Goal: Book appointment/travel/reservation

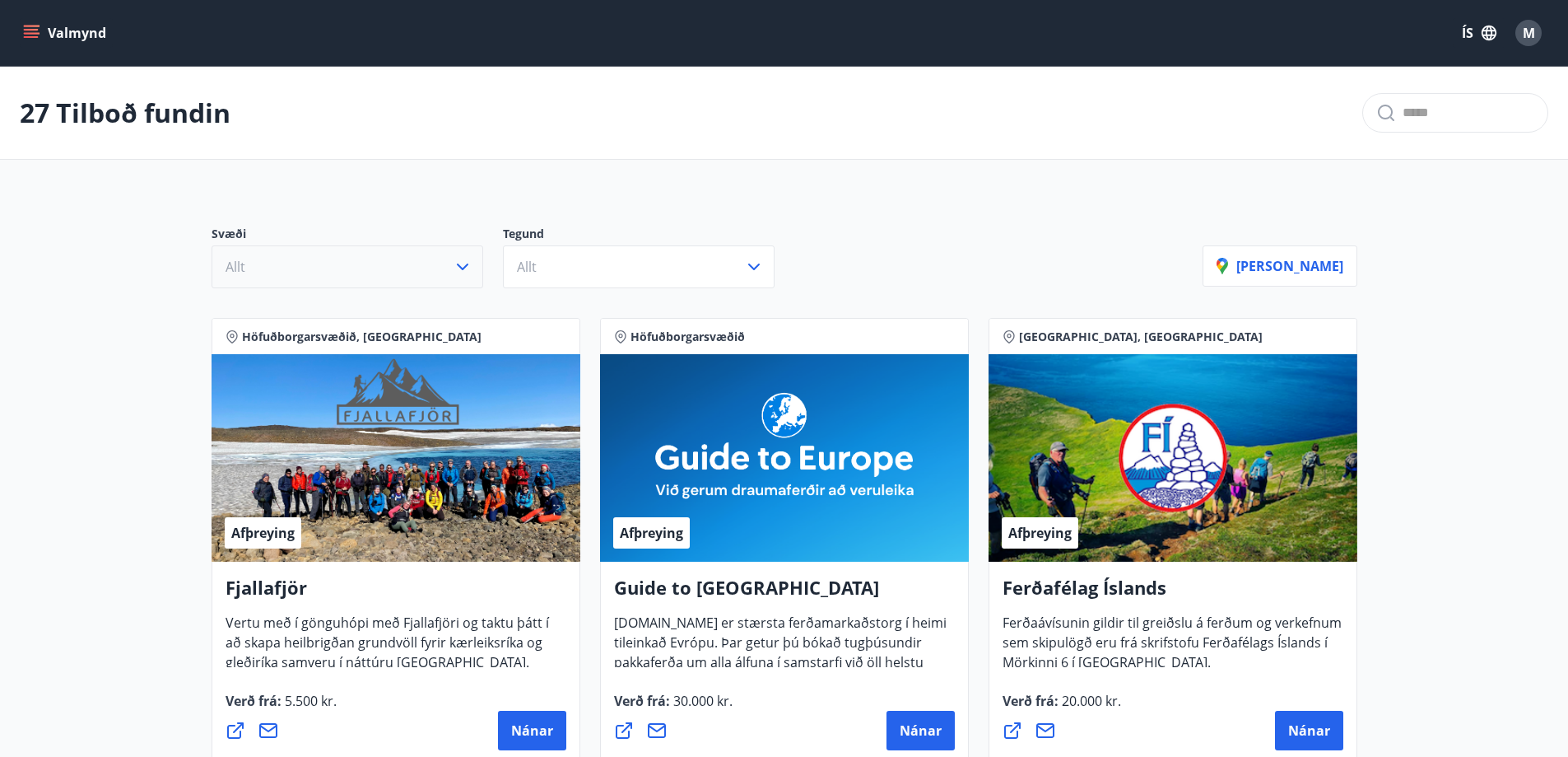
click at [434, 272] on button "Allt" at bounding box center [347, 267] width 271 height 43
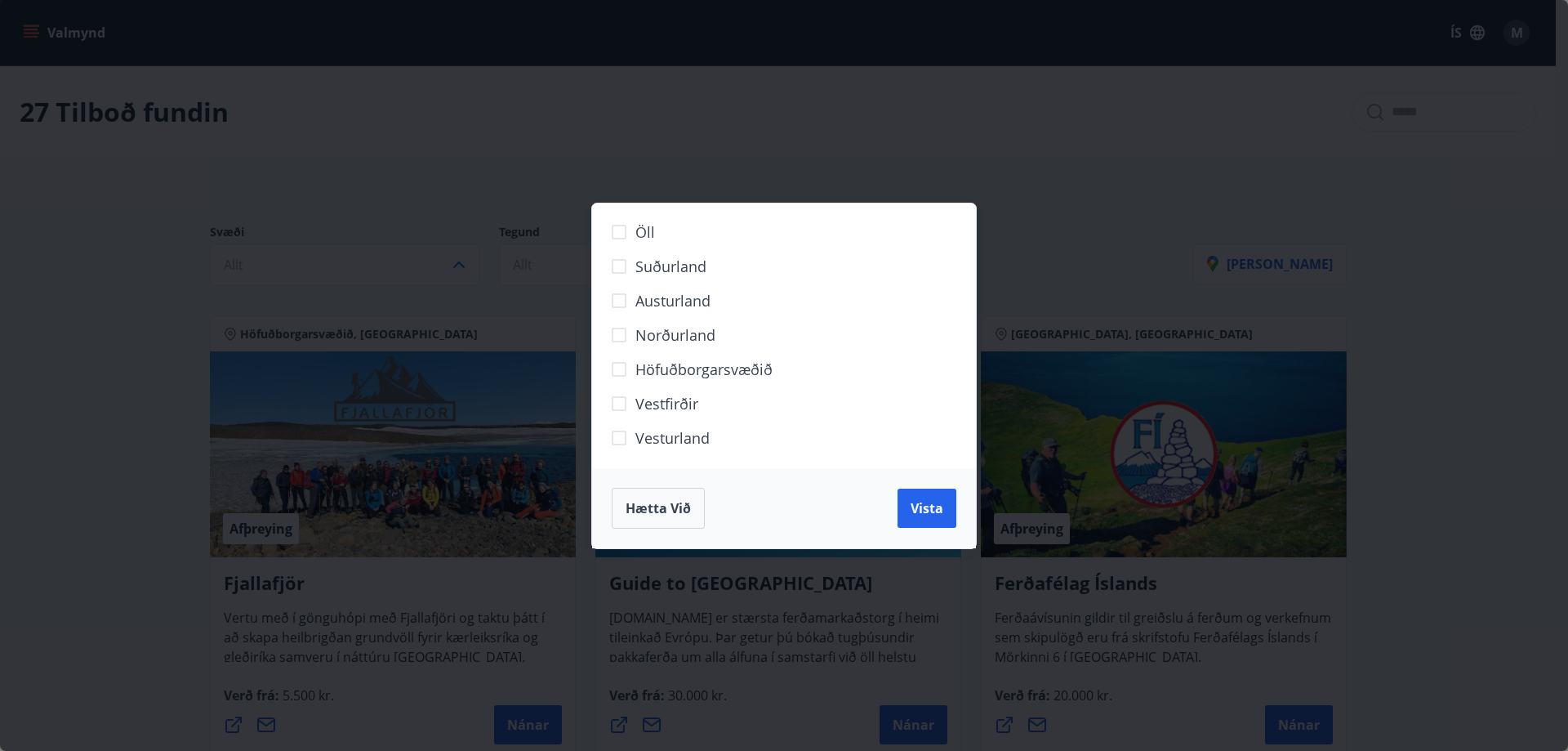
click at [664, 372] on span "Höfuðborgarsvæðið" at bounding box center [703, 370] width 137 height 21
click at [922, 513] on span "Vista" at bounding box center [927, 508] width 33 height 18
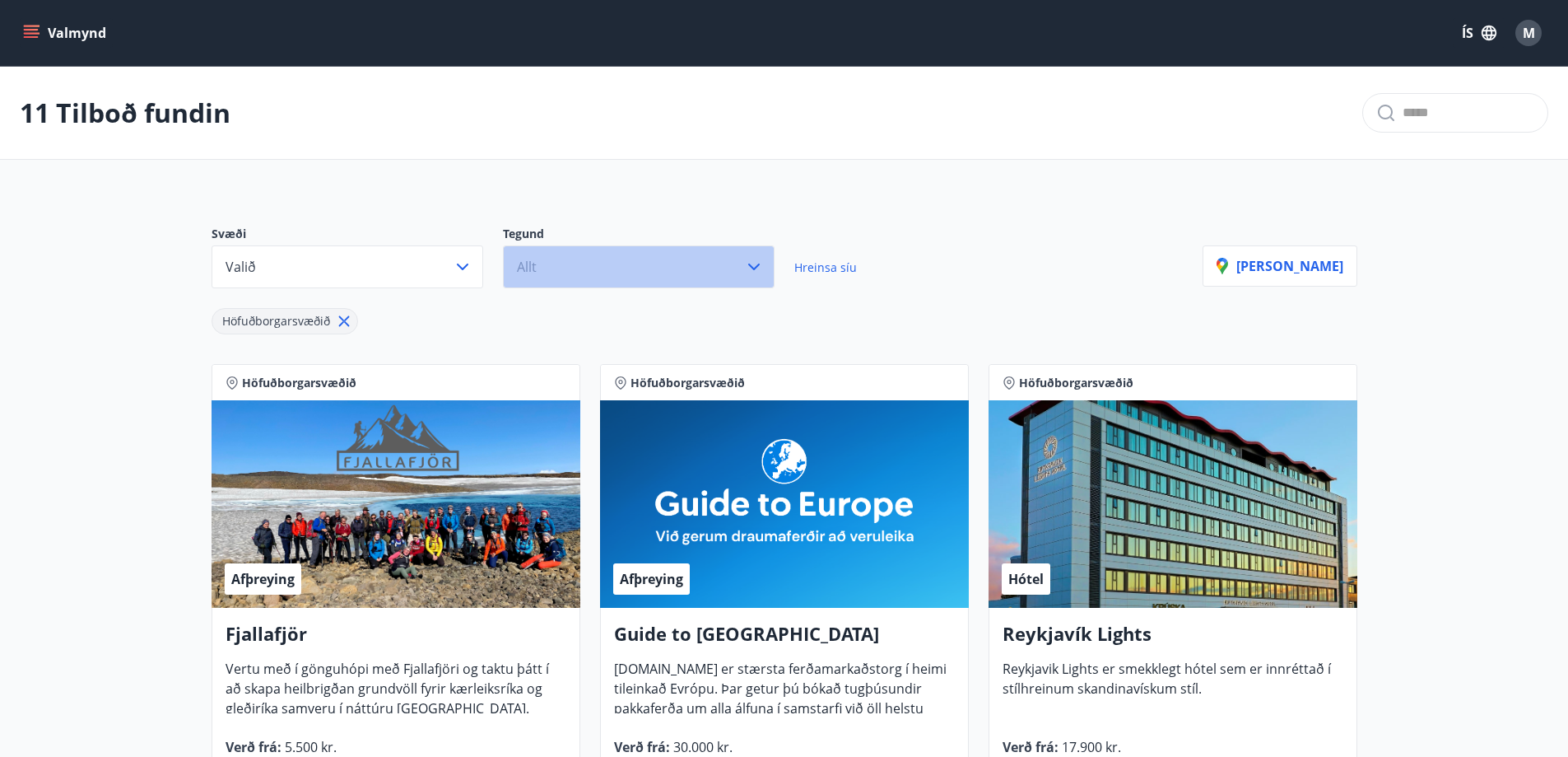
click at [593, 253] on button "Allt" at bounding box center [638, 267] width 271 height 43
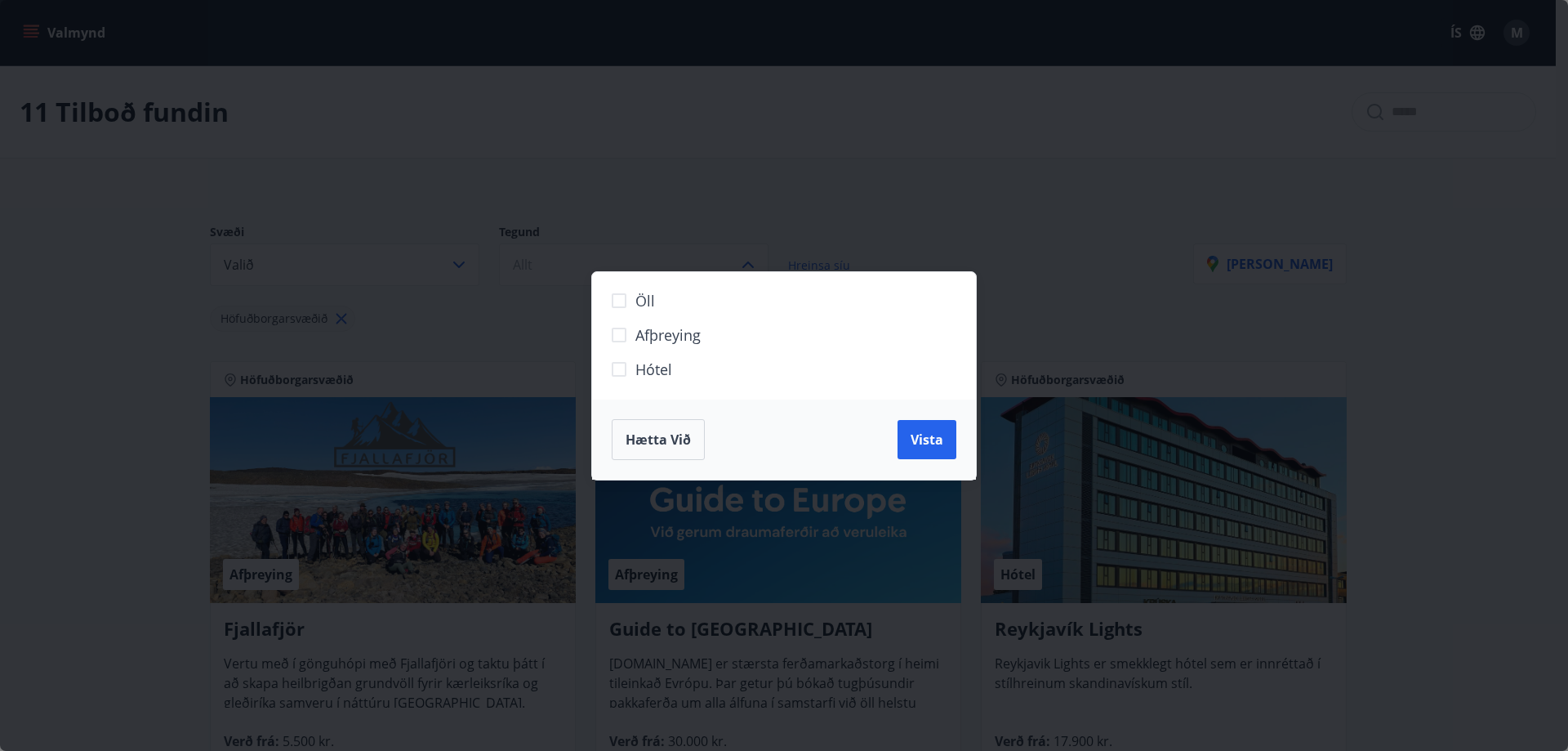
click at [662, 368] on span "Hótel" at bounding box center [653, 370] width 37 height 21
click at [928, 437] on span "Vista" at bounding box center [927, 439] width 33 height 18
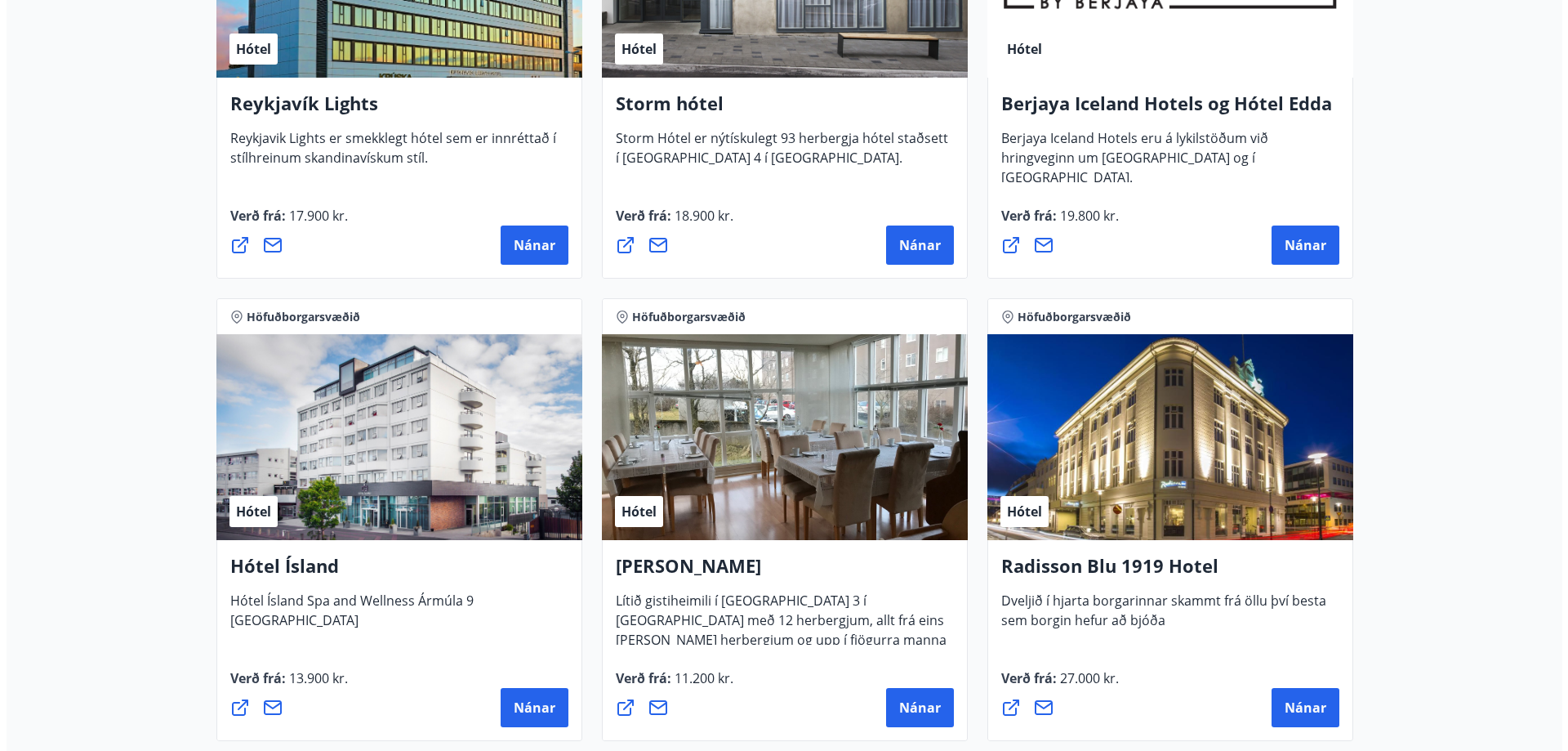
scroll to position [571, 0]
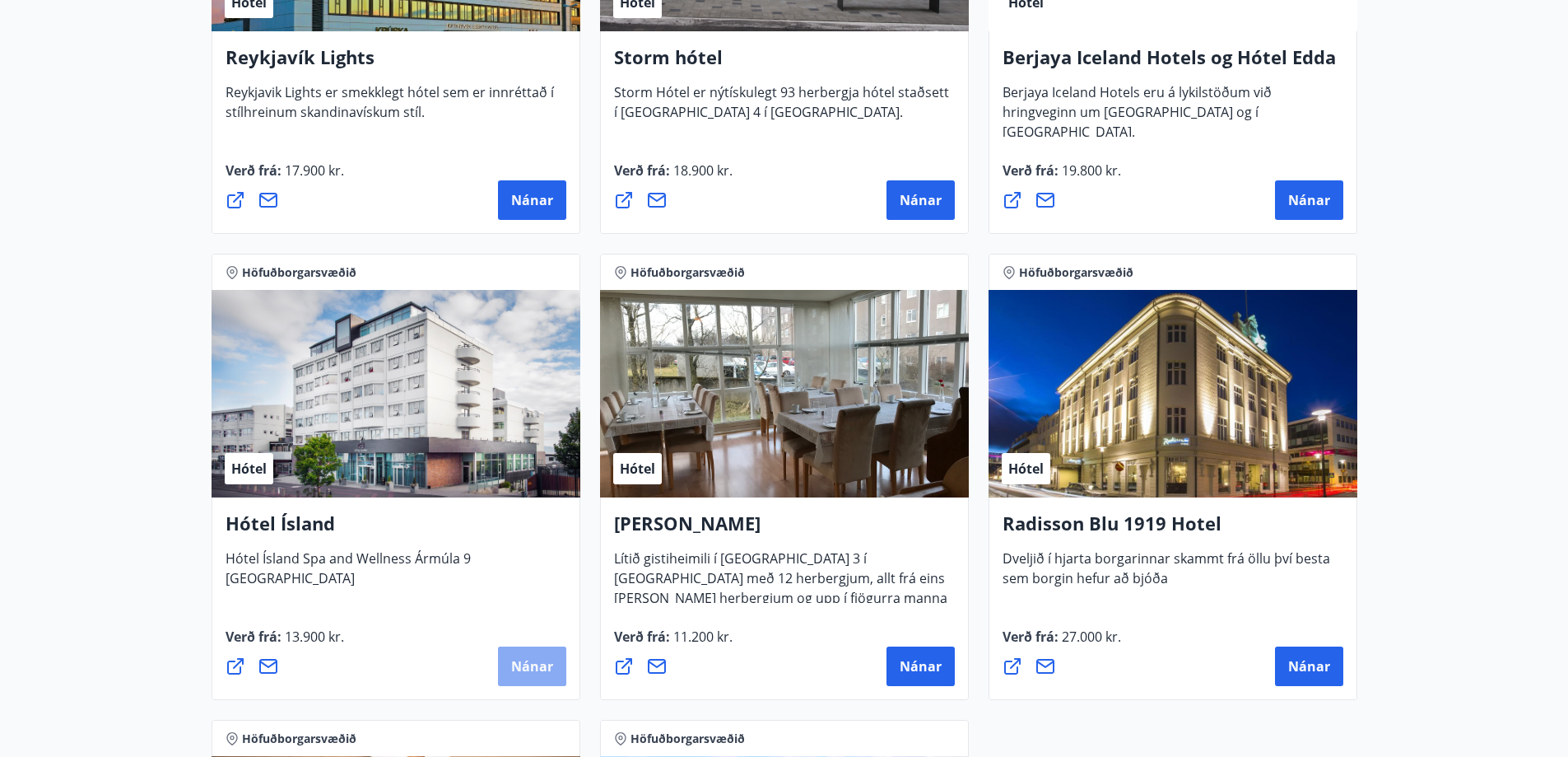
click at [550, 667] on span "Nánar" at bounding box center [532, 666] width 42 height 18
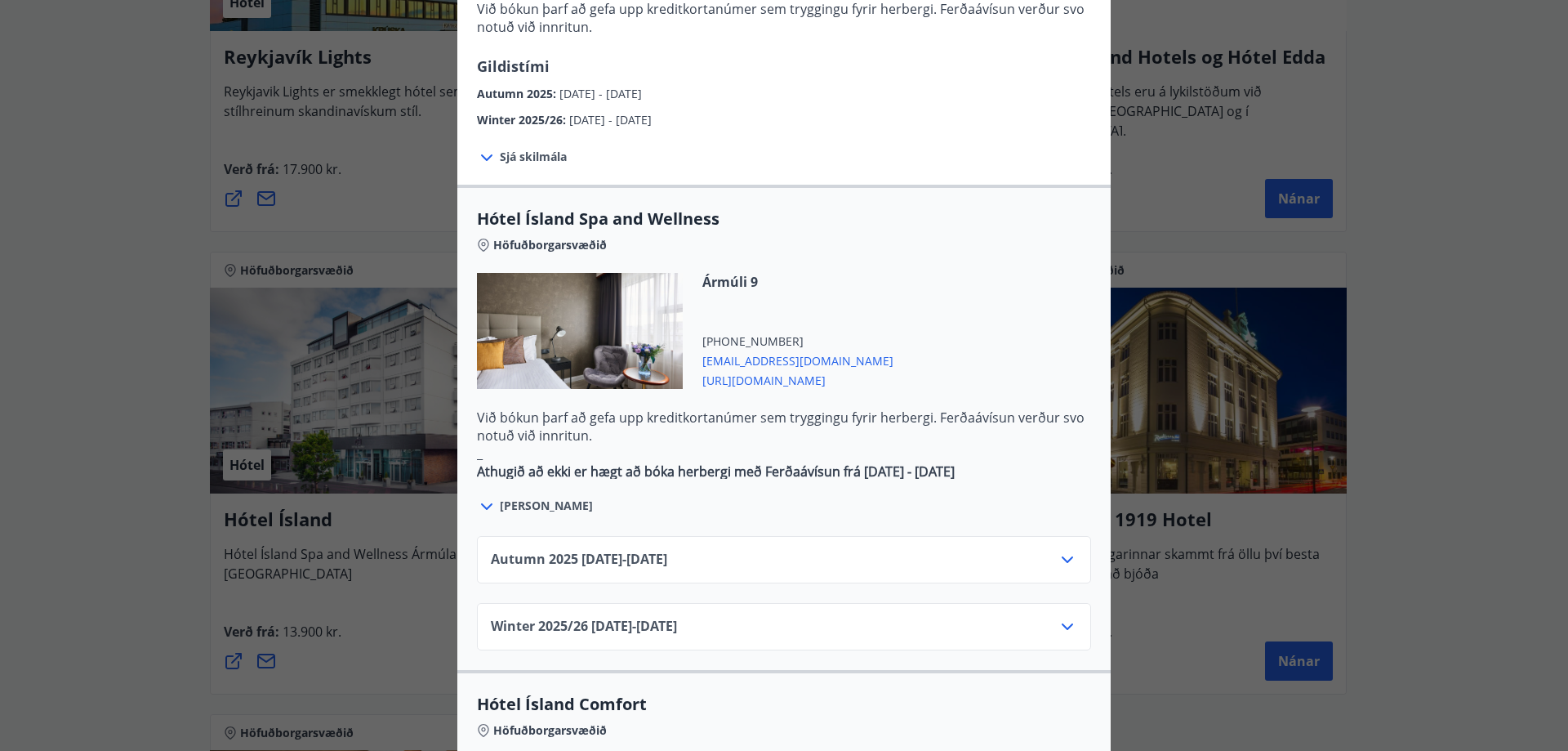
scroll to position [736, 0]
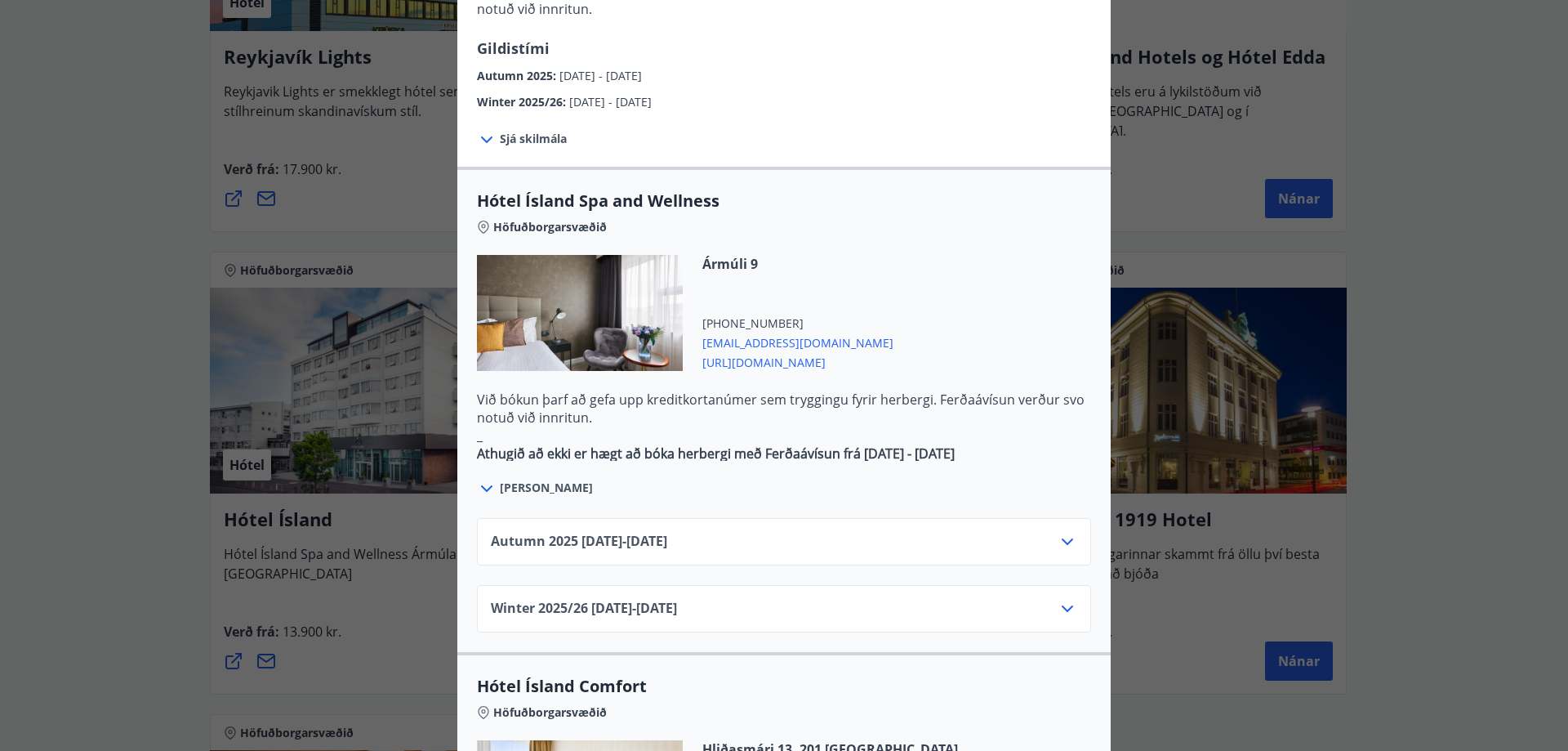
click at [1063, 532] on icon at bounding box center [1067, 542] width 19 height 19
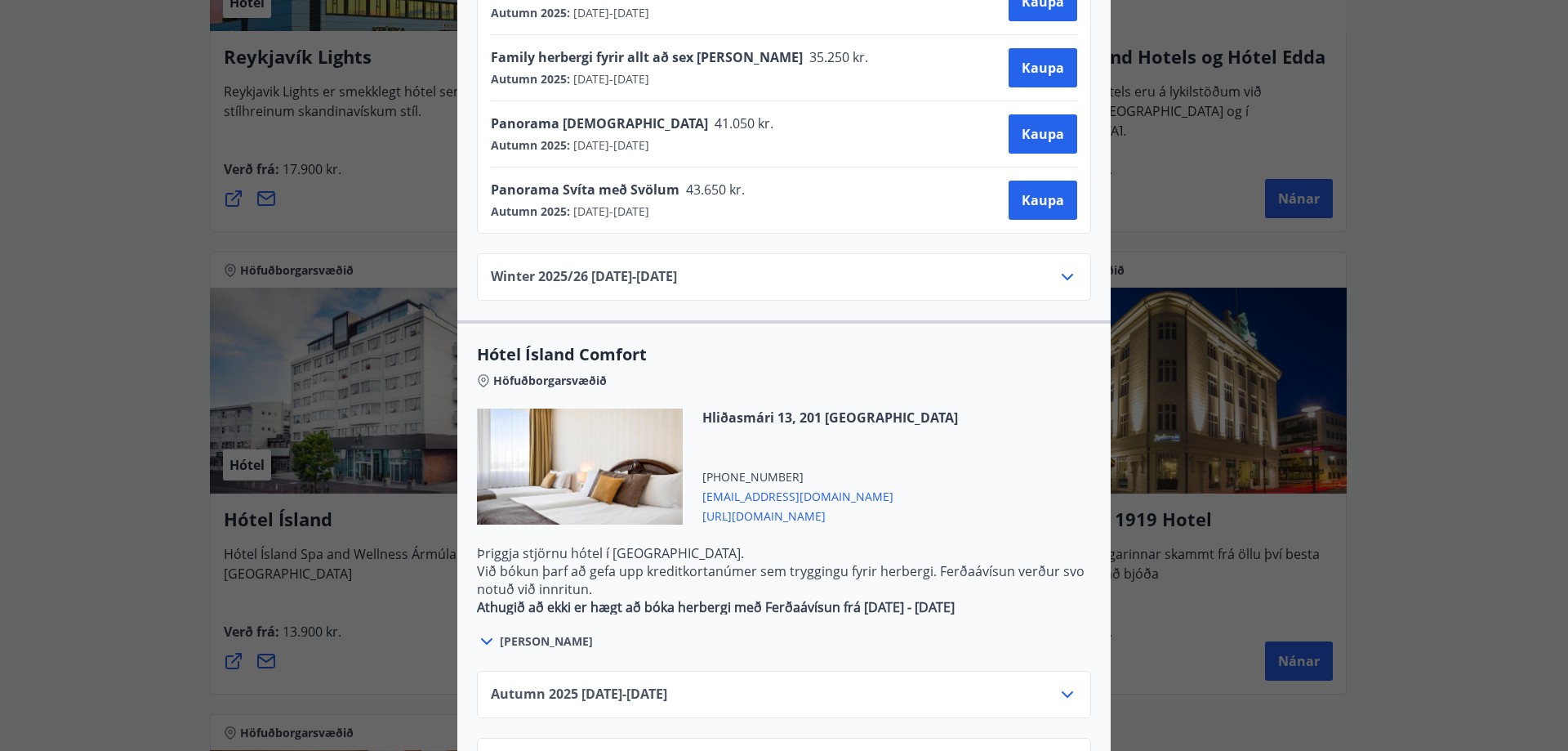
scroll to position [1410, 0]
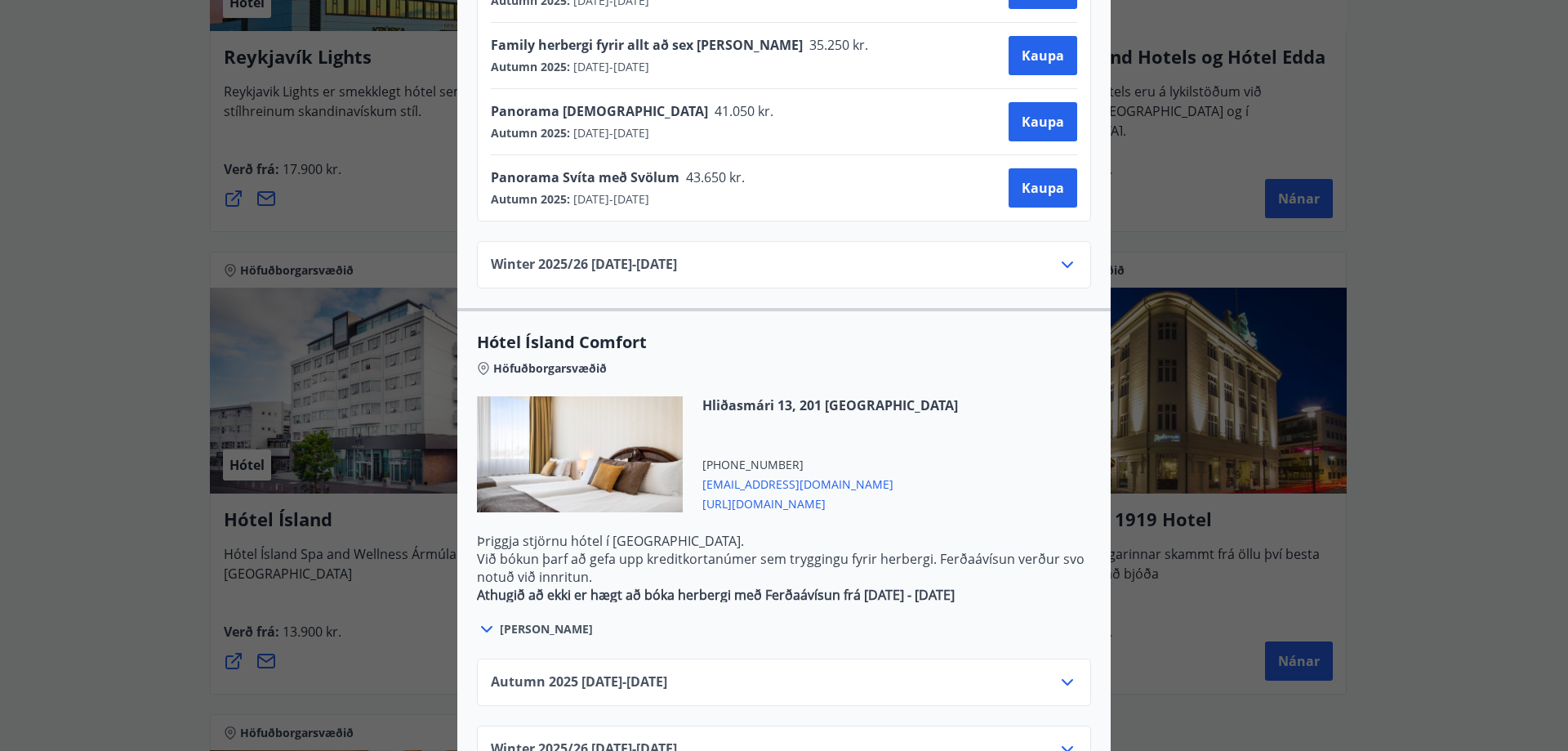
click at [1062, 673] on icon at bounding box center [1067, 682] width 19 height 19
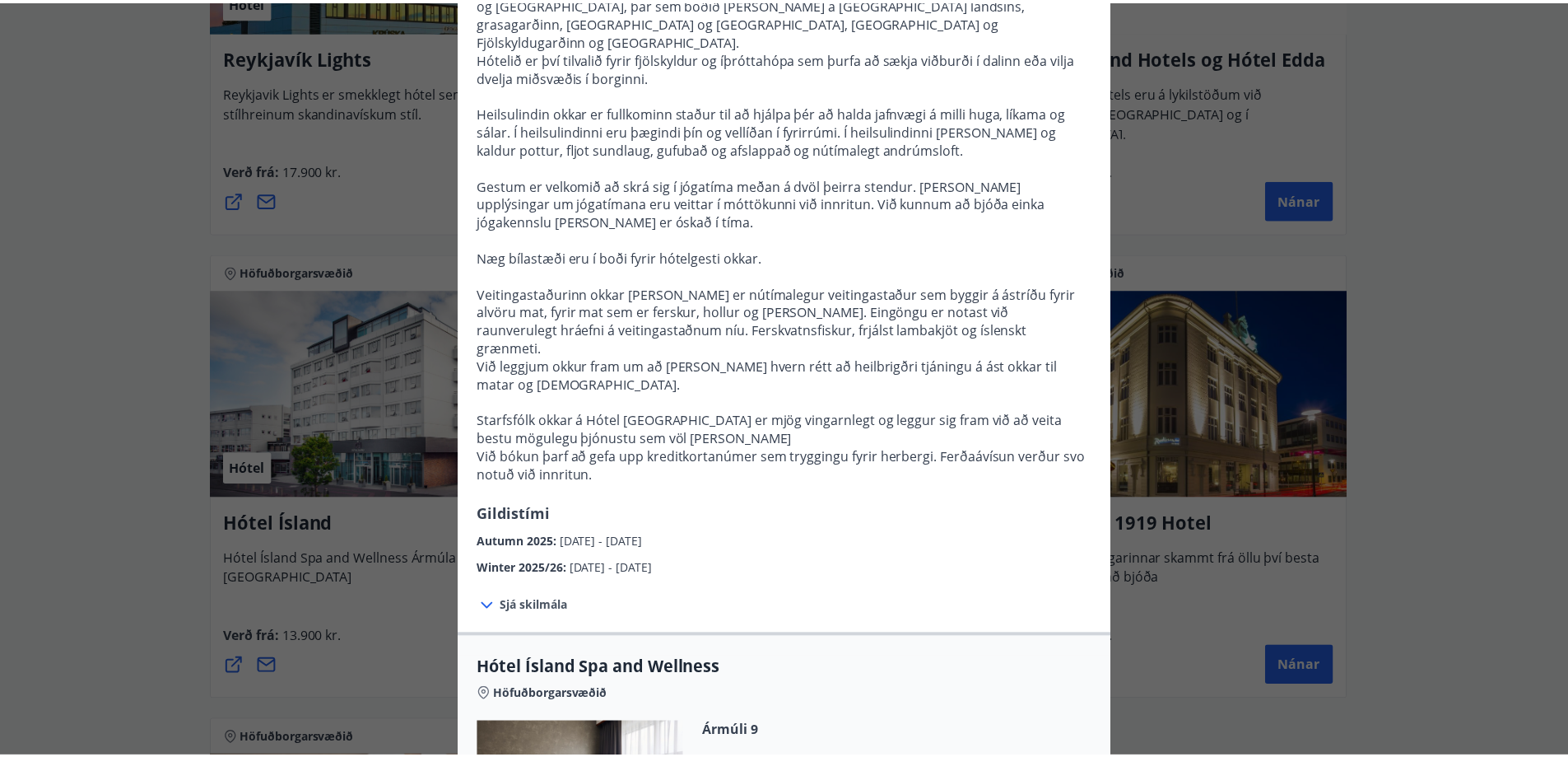
scroll to position [0, 0]
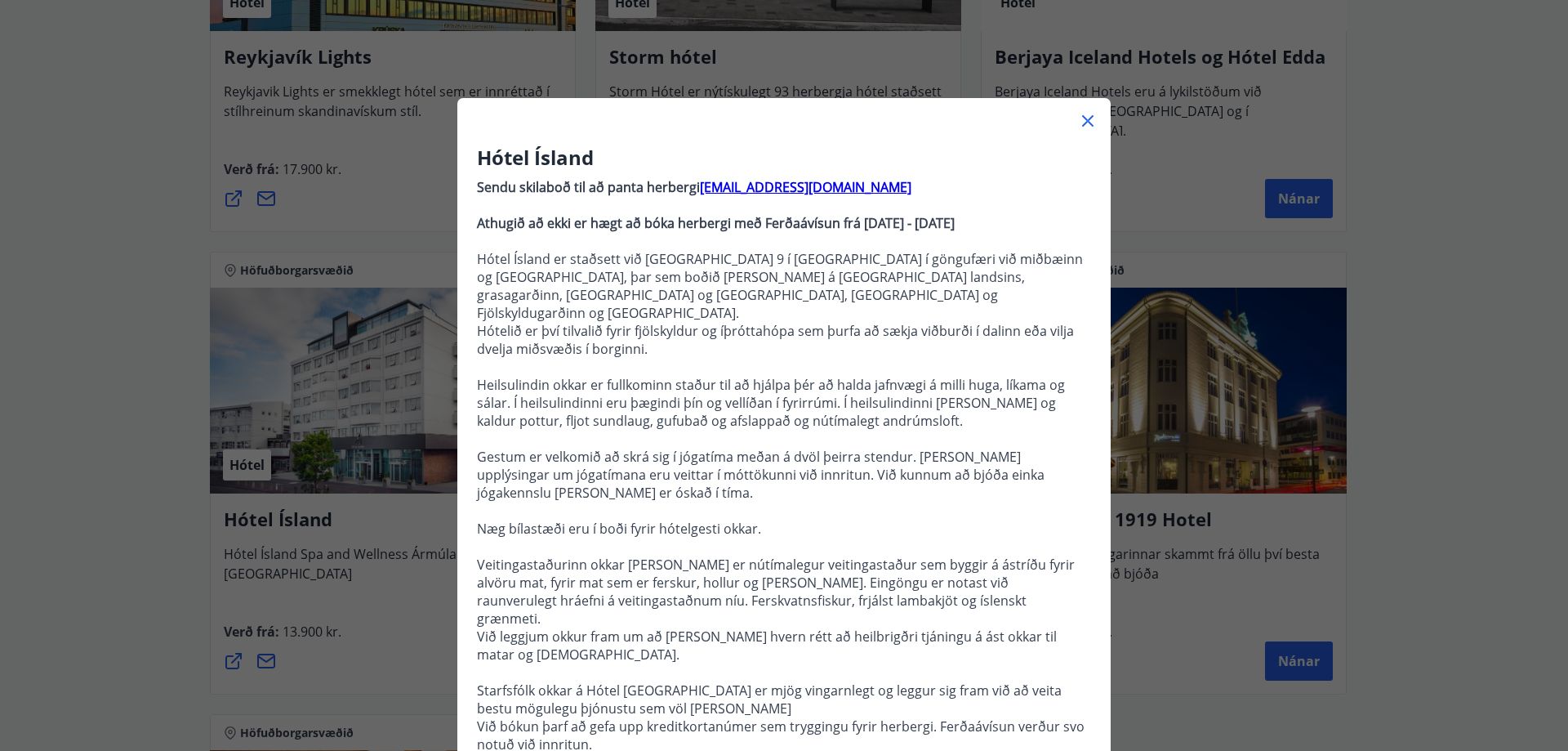
click at [1081, 124] on icon at bounding box center [1087, 121] width 19 height 19
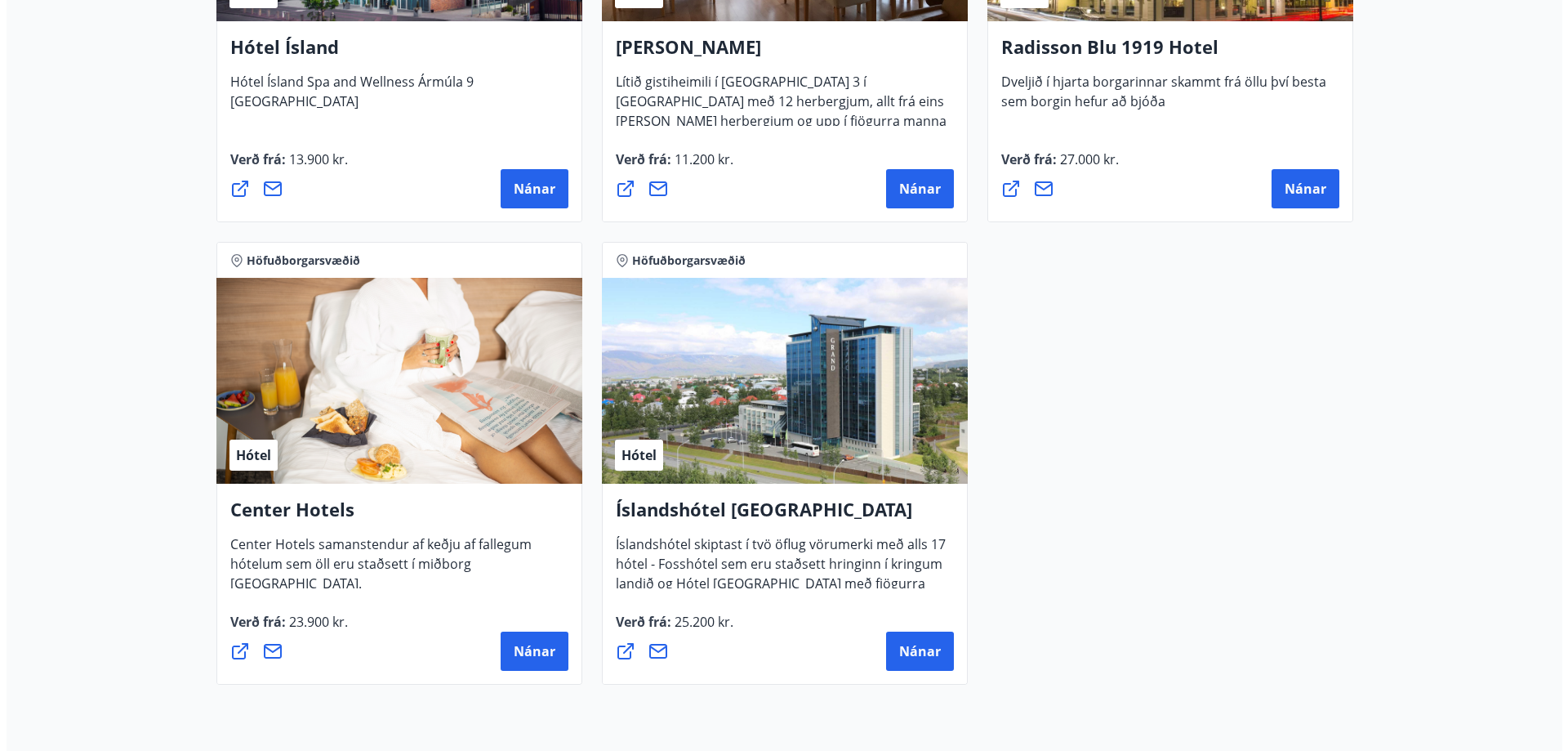
scroll to position [782, 0]
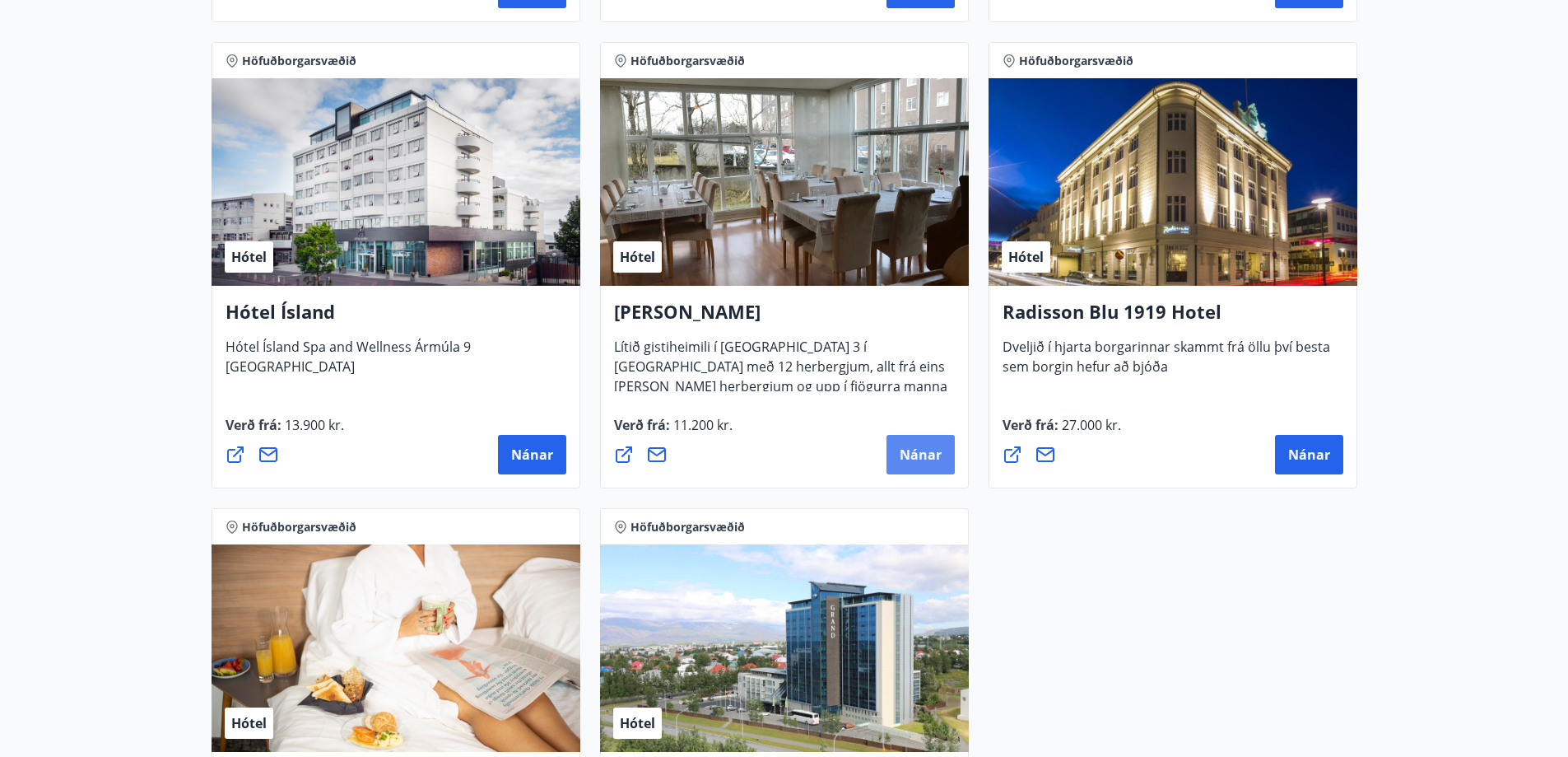
click at [918, 452] on span "Nánar" at bounding box center [920, 454] width 42 height 18
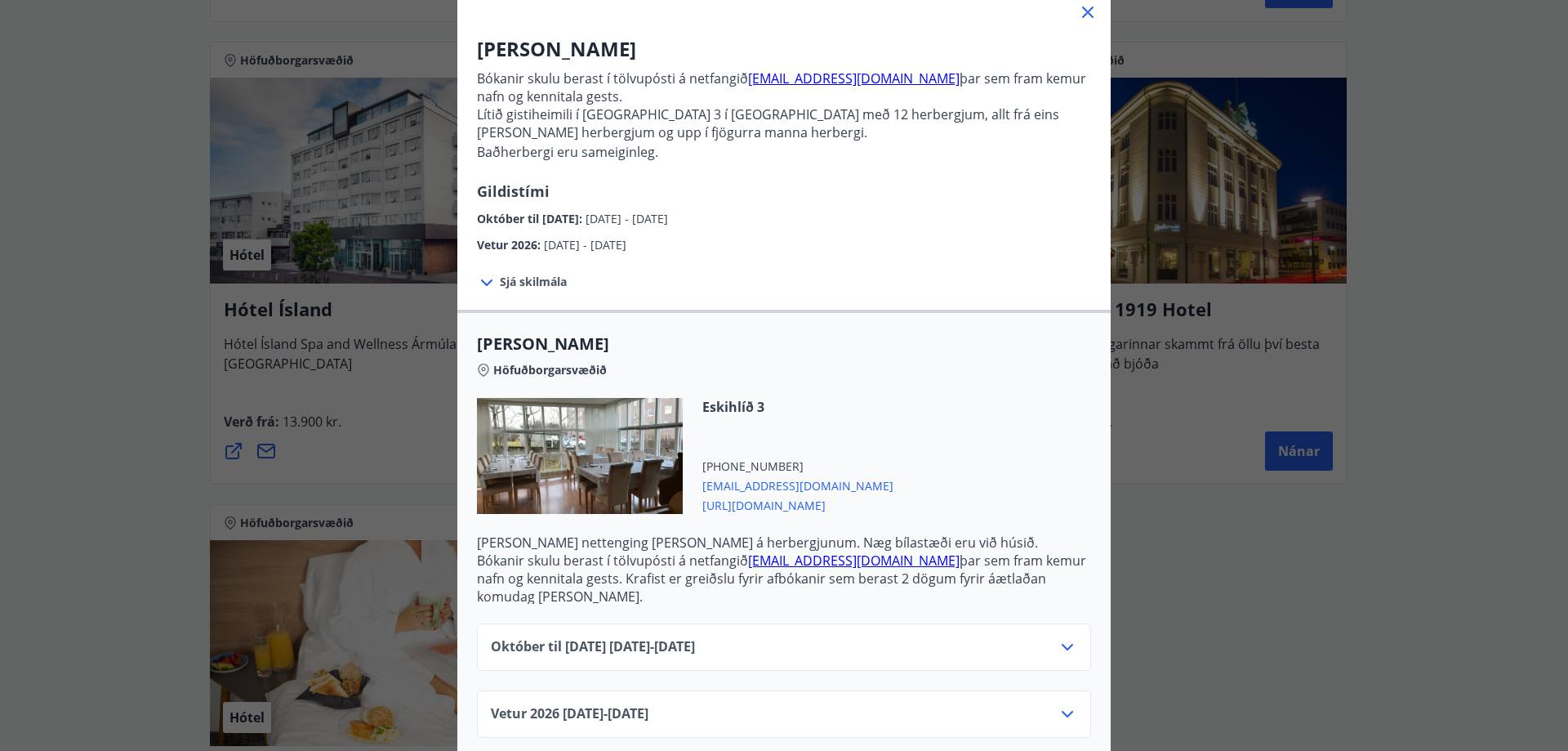
scroll to position [111, 0]
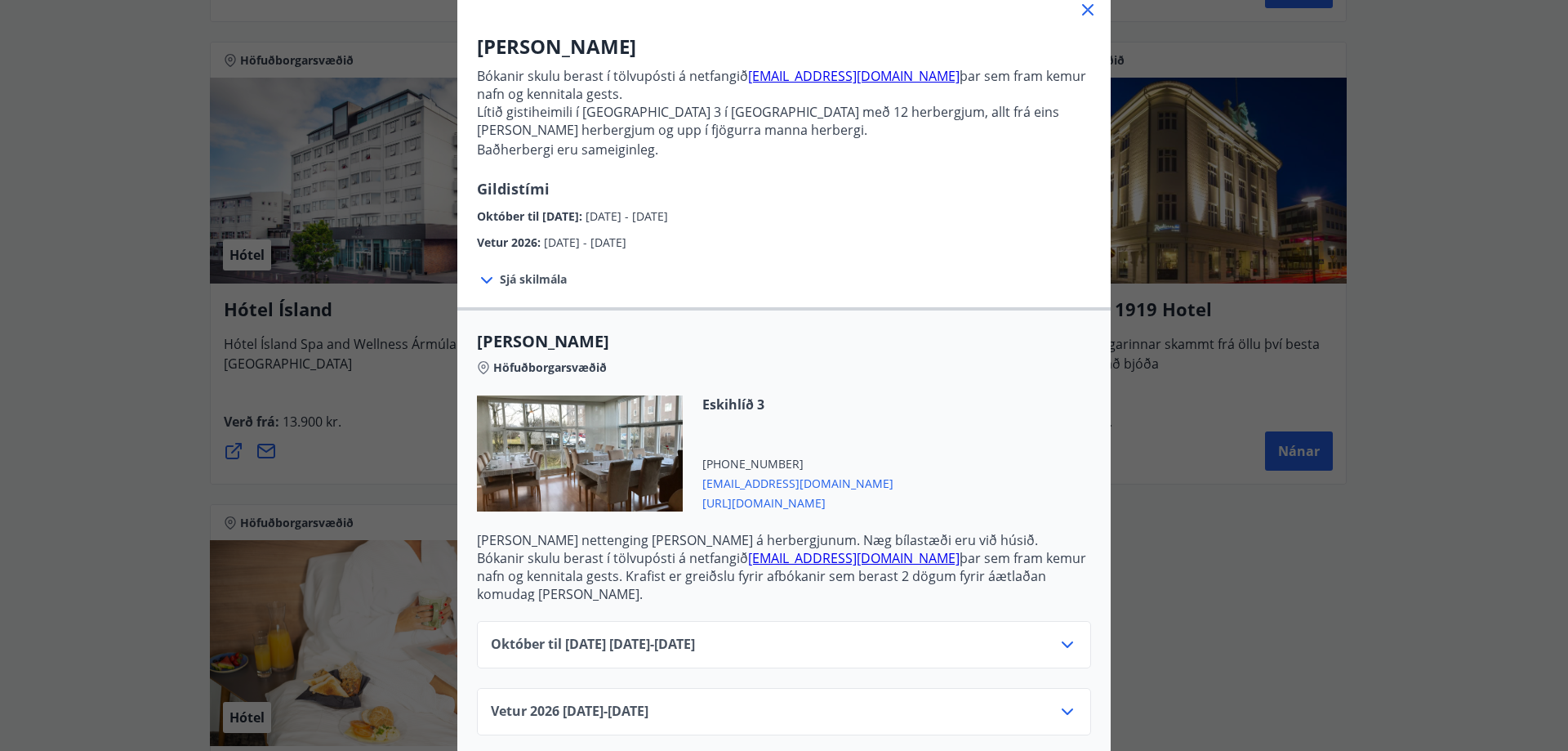
click at [1050, 635] on div "Október til [DATE][PHONE_NUMBER][DATE] - [DATE]" at bounding box center [784, 652] width 587 height 33
click at [1066, 635] on icon at bounding box center [1067, 645] width 19 height 19
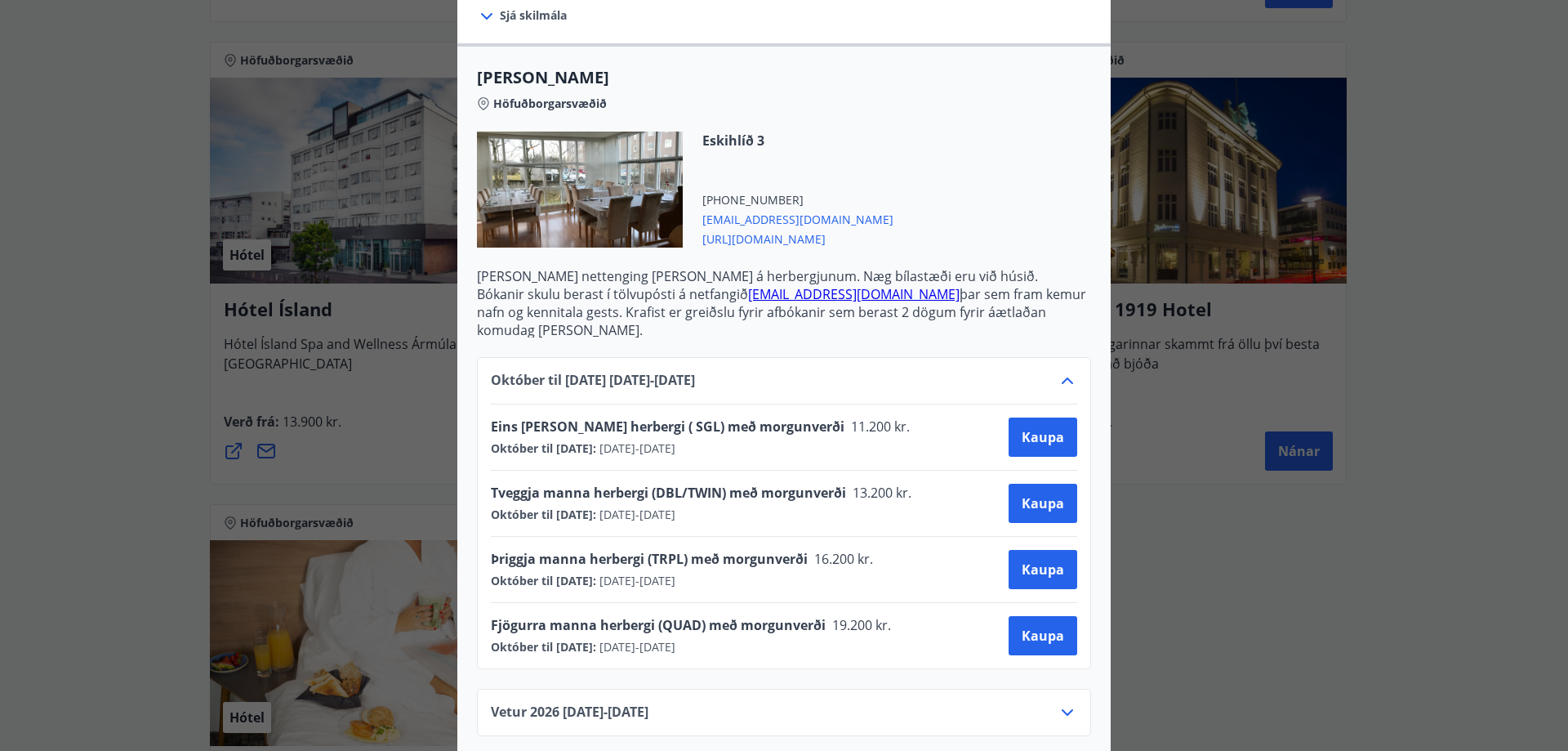
scroll to position [376, 0]
click at [776, 241] on span "[URL][DOMAIN_NAME]" at bounding box center [798, 236] width 191 height 19
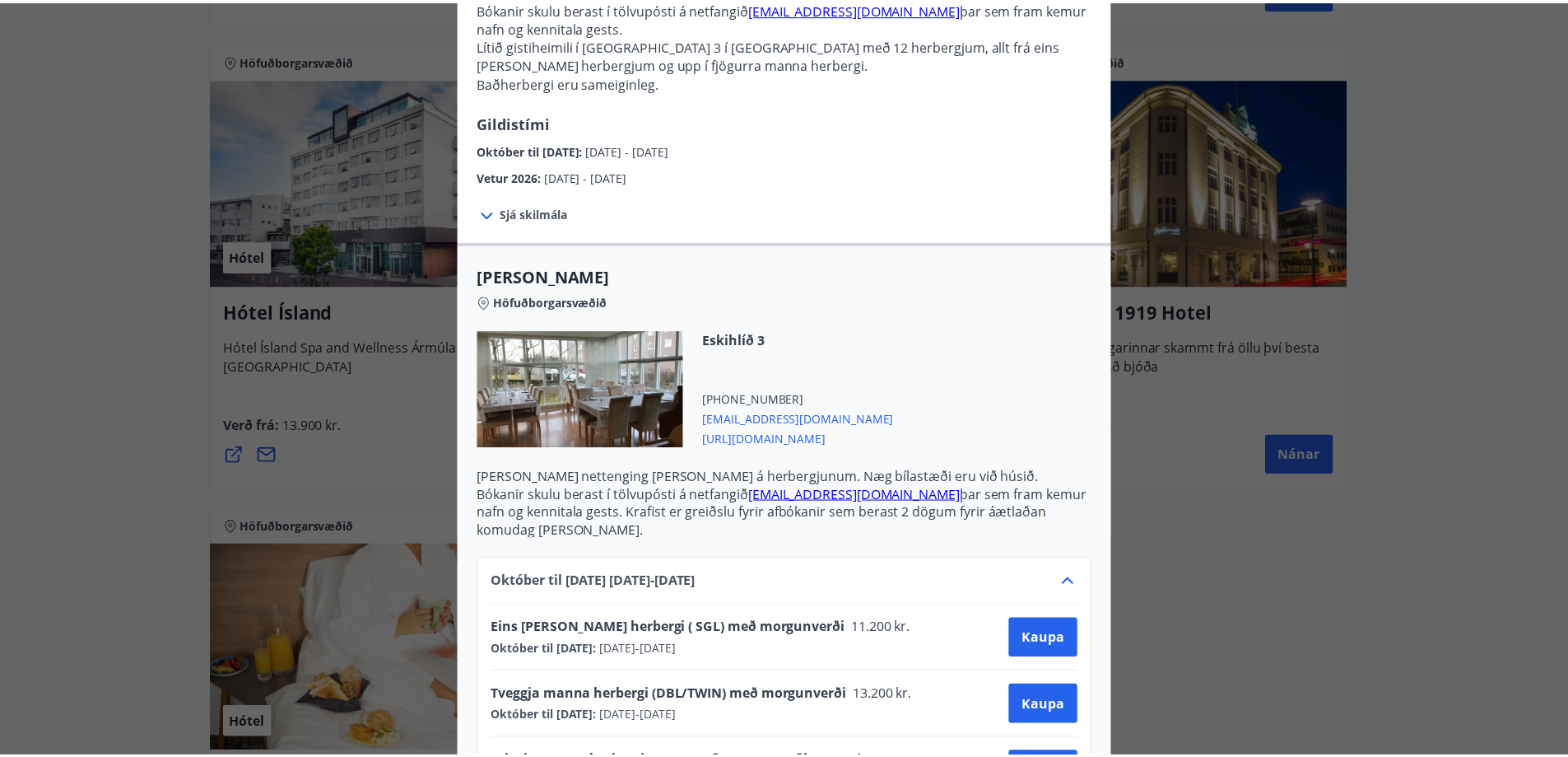
scroll to position [0, 0]
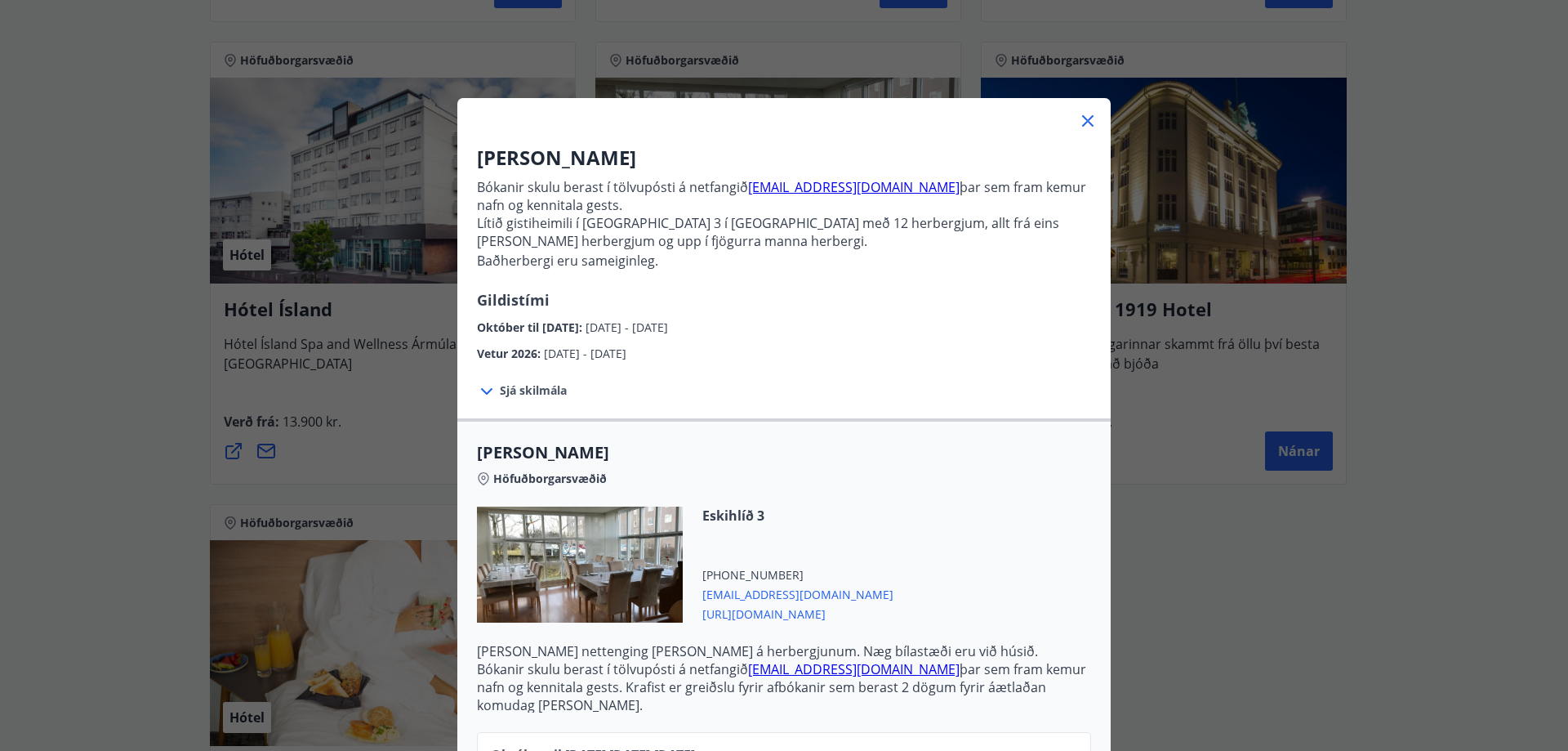
click at [1087, 123] on div at bounding box center [784, 115] width 653 height 33
click at [1084, 122] on icon at bounding box center [1087, 121] width 19 height 19
